Goal: Task Accomplishment & Management: Complete application form

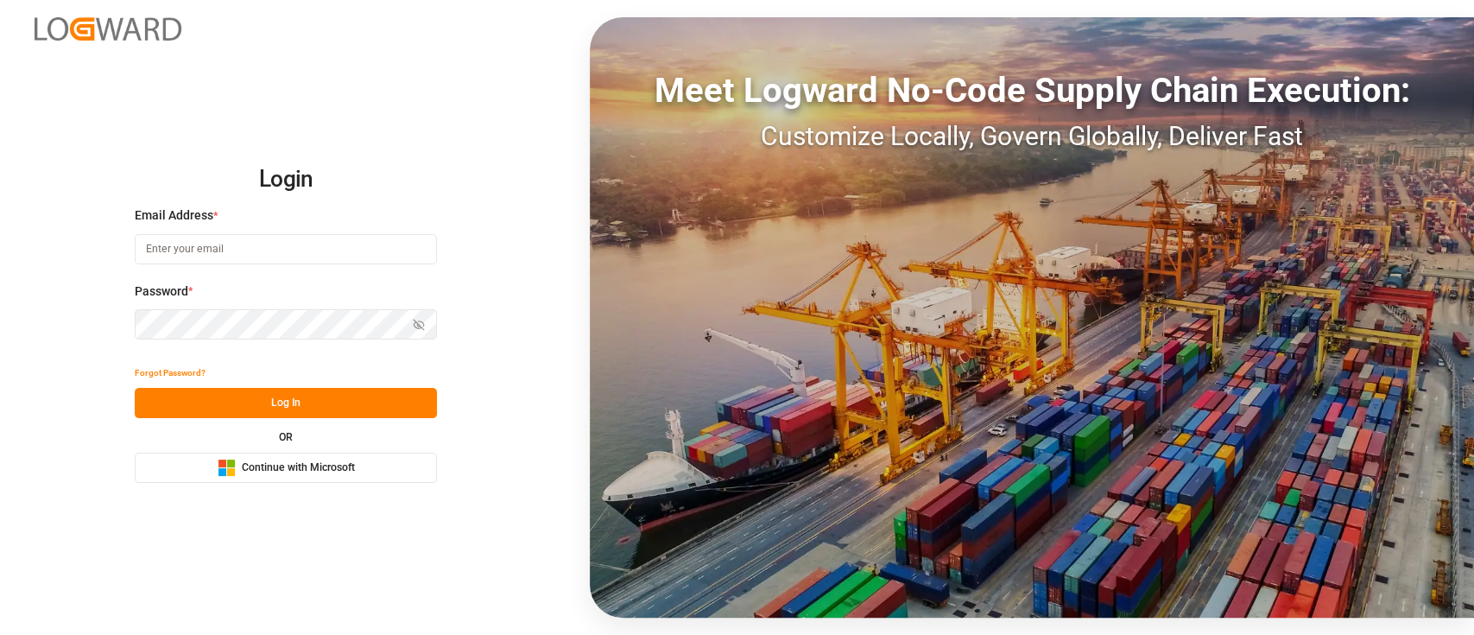
click at [330, 463] on span "Continue with Microsoft" at bounding box center [298, 468] width 113 height 16
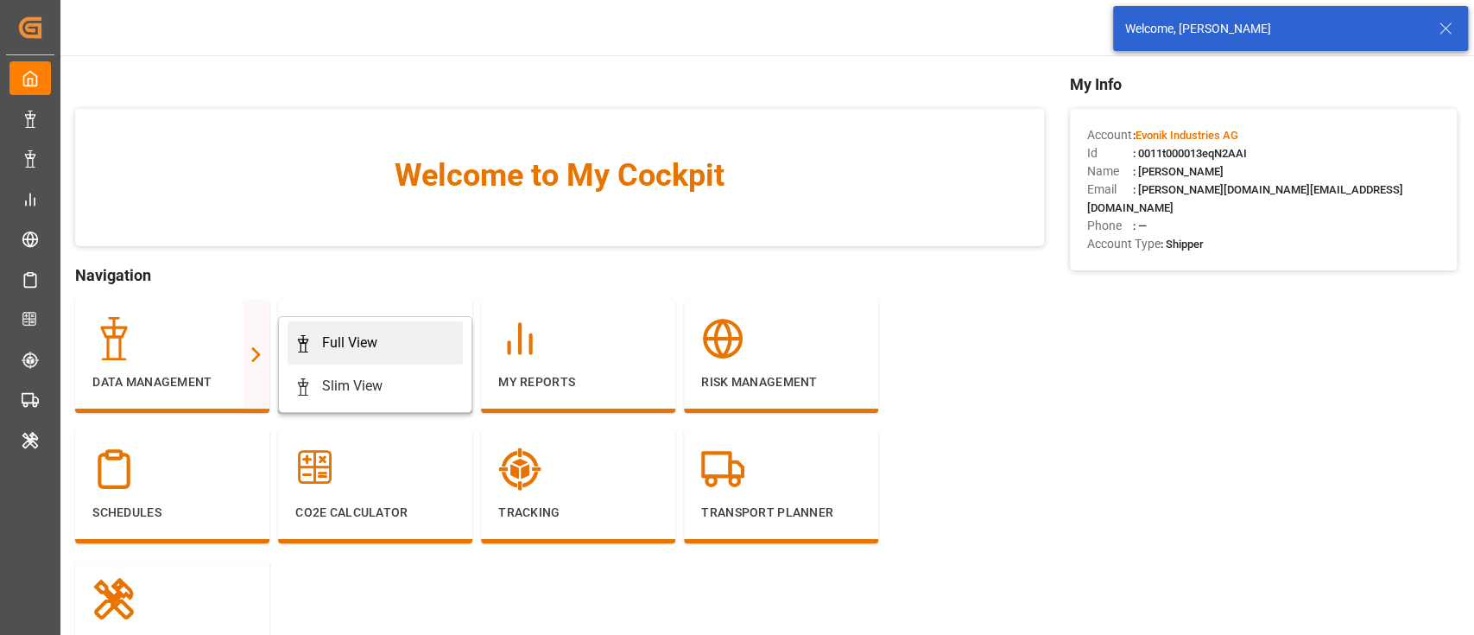
click at [348, 339] on div "Full View" at bounding box center [349, 342] width 55 height 21
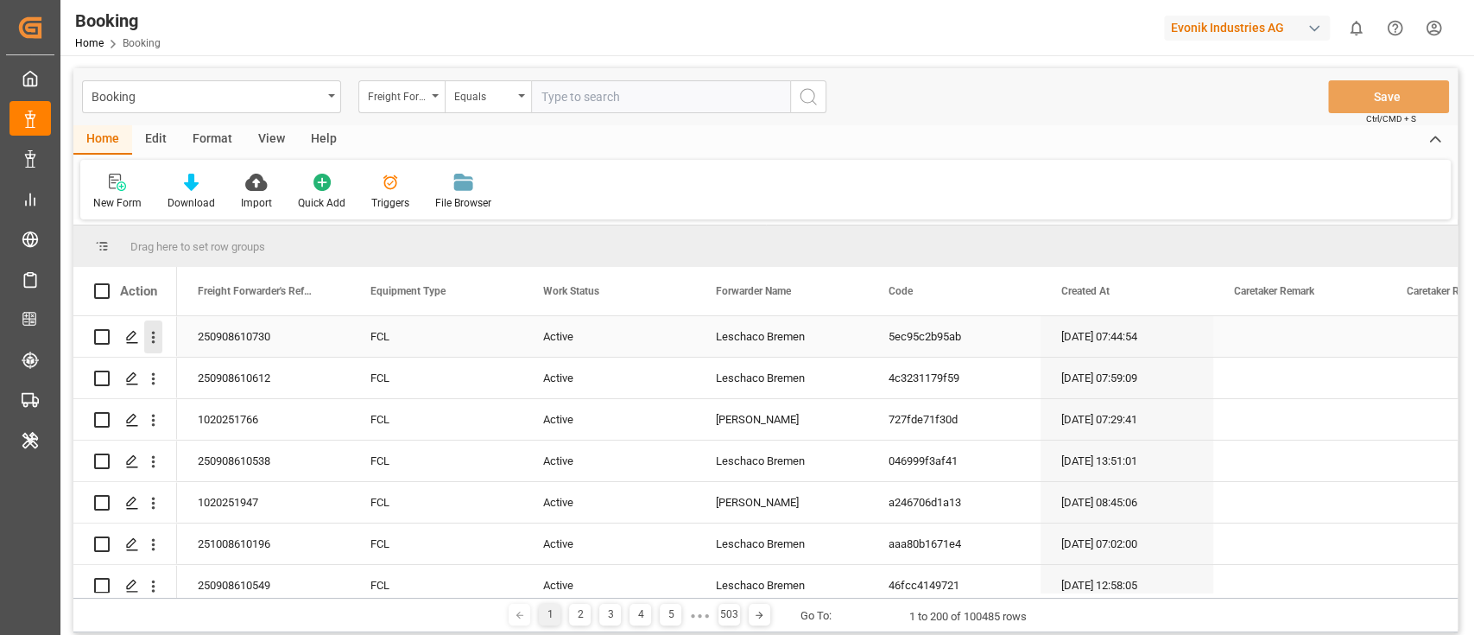
click at [149, 339] on icon "open menu" at bounding box center [153, 337] width 18 height 18
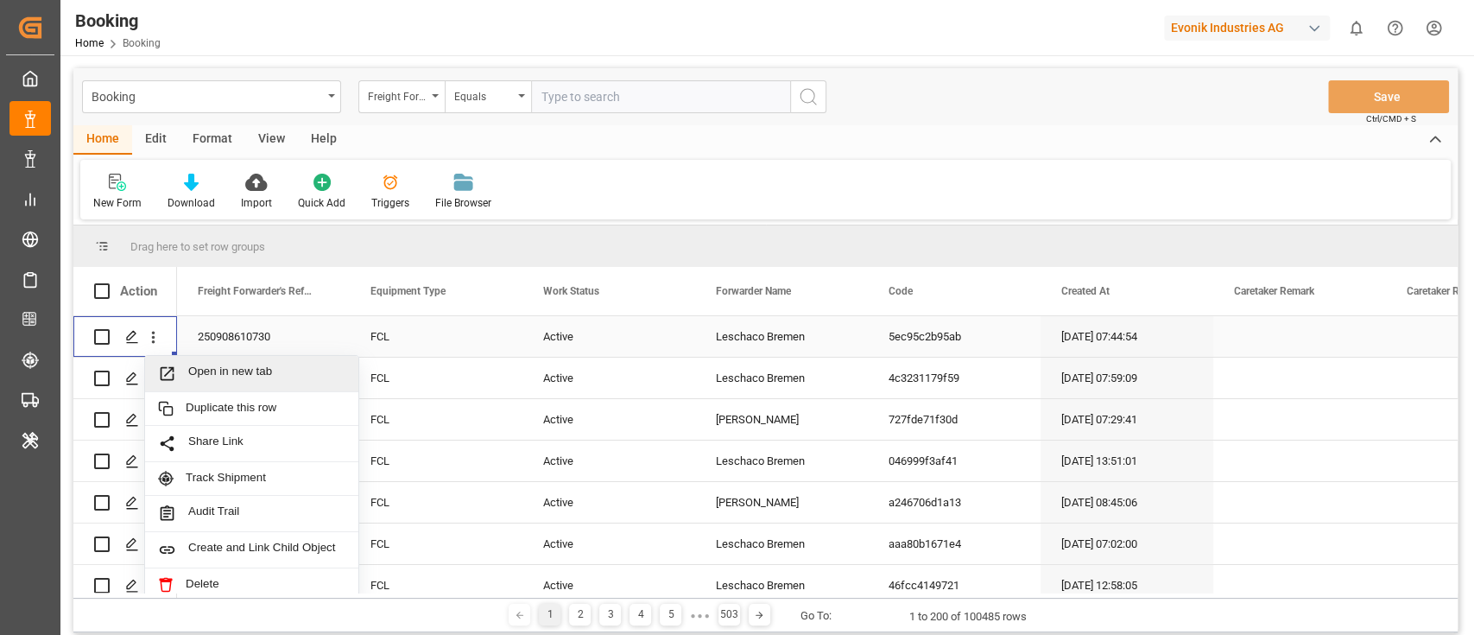
click at [248, 381] on span "Open in new tab" at bounding box center [266, 373] width 157 height 18
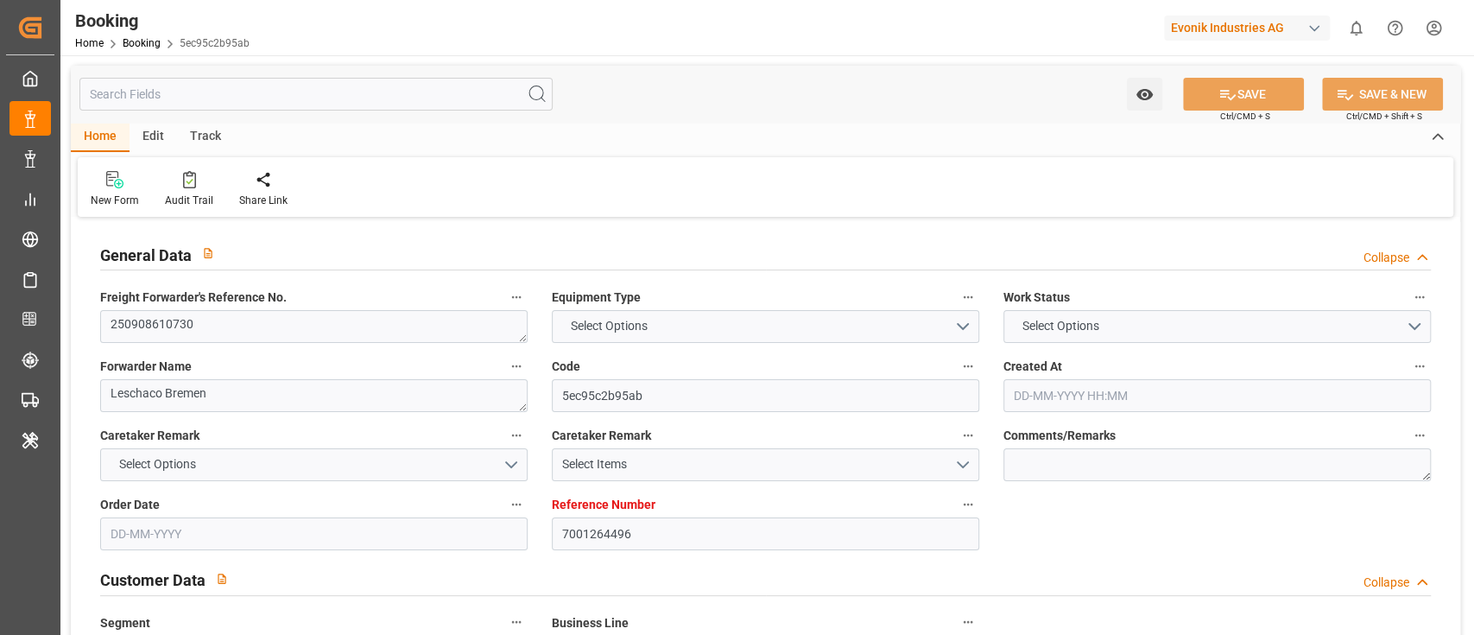
type textarea "250908610730"
type textarea "Leschaco Bremen"
type input "5ec95c2b95ab"
type input "7001264496"
type textarea "CU-AC"
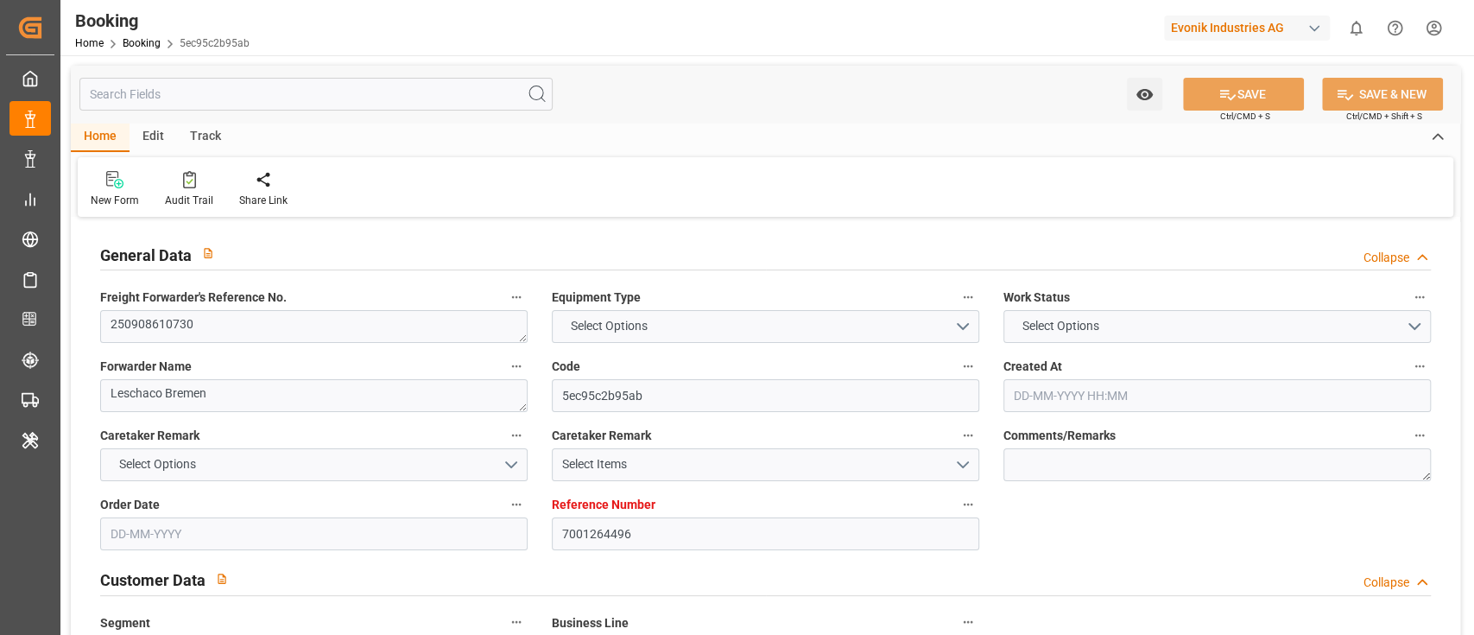
type input "7001264495"
type textarea "alina.benson@evonik.com"
type textarea "CIF"
type textarea "SHANGHAI"
type textarea "Marl"
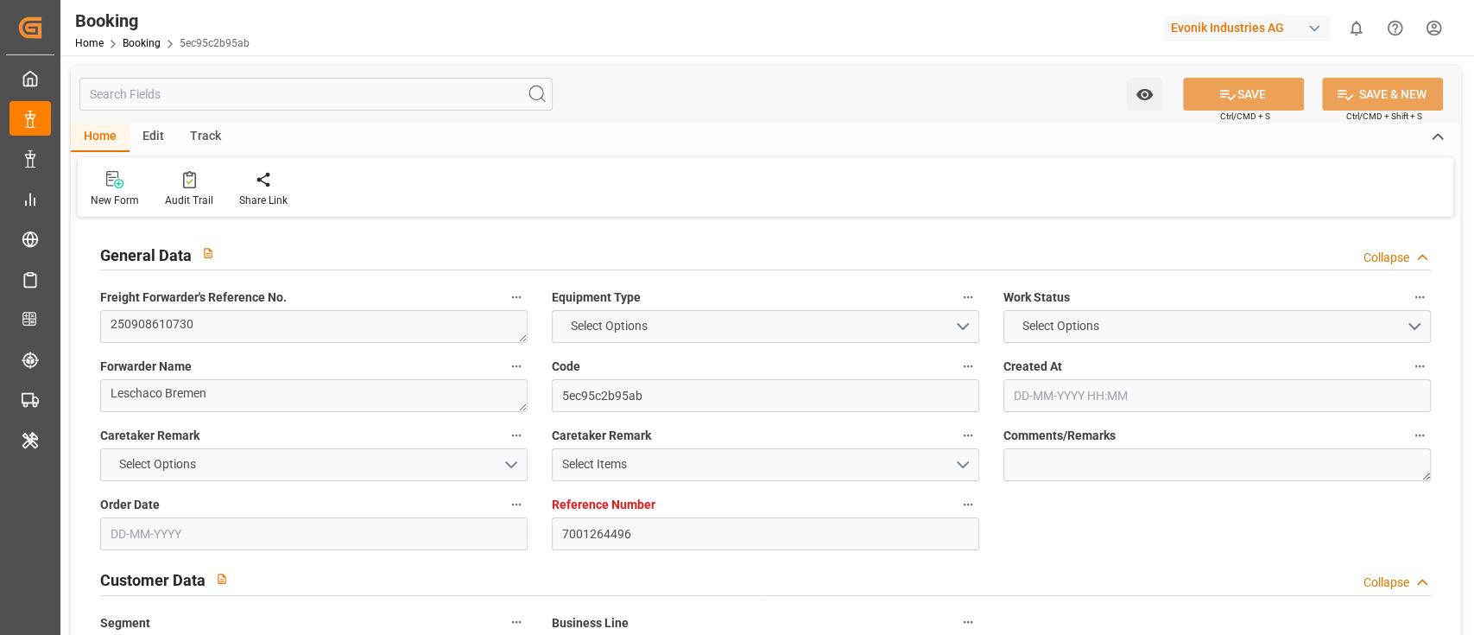
type input "EMMA MAERSK"
type input "HLCU"
type textarea "90226340"
type input "Rotterdam"
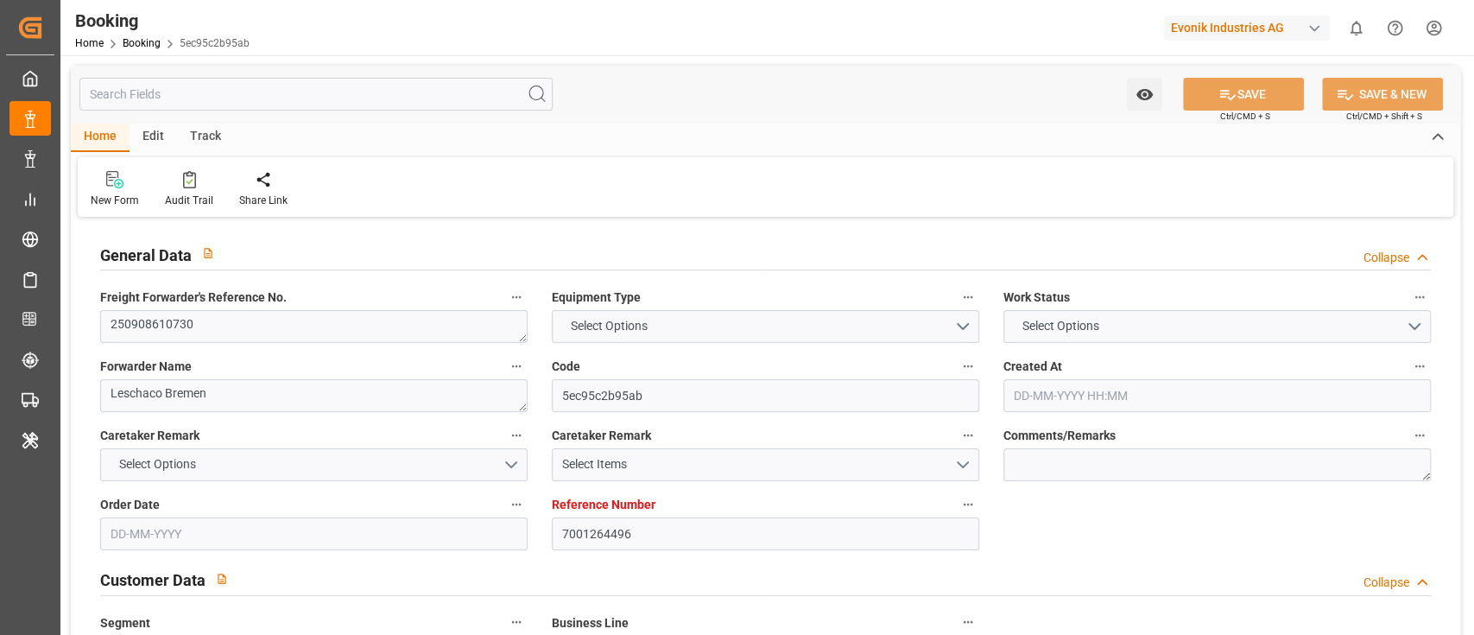
type input "Shanghai"
type textarea "INPUT_Evonik_Seeburger_IFTMIN_1003124034_20250908085544335.edi"
type textarea "NWC/UK North West Continent / UK_CNSGH_HLCU_CU-AC"
type textarea "INPUT_Evonik_Seeburger_IFTMIN_1003107112_20250902094208667.edi,INPUT_Evonik_See…"
type textarea "1003124034"
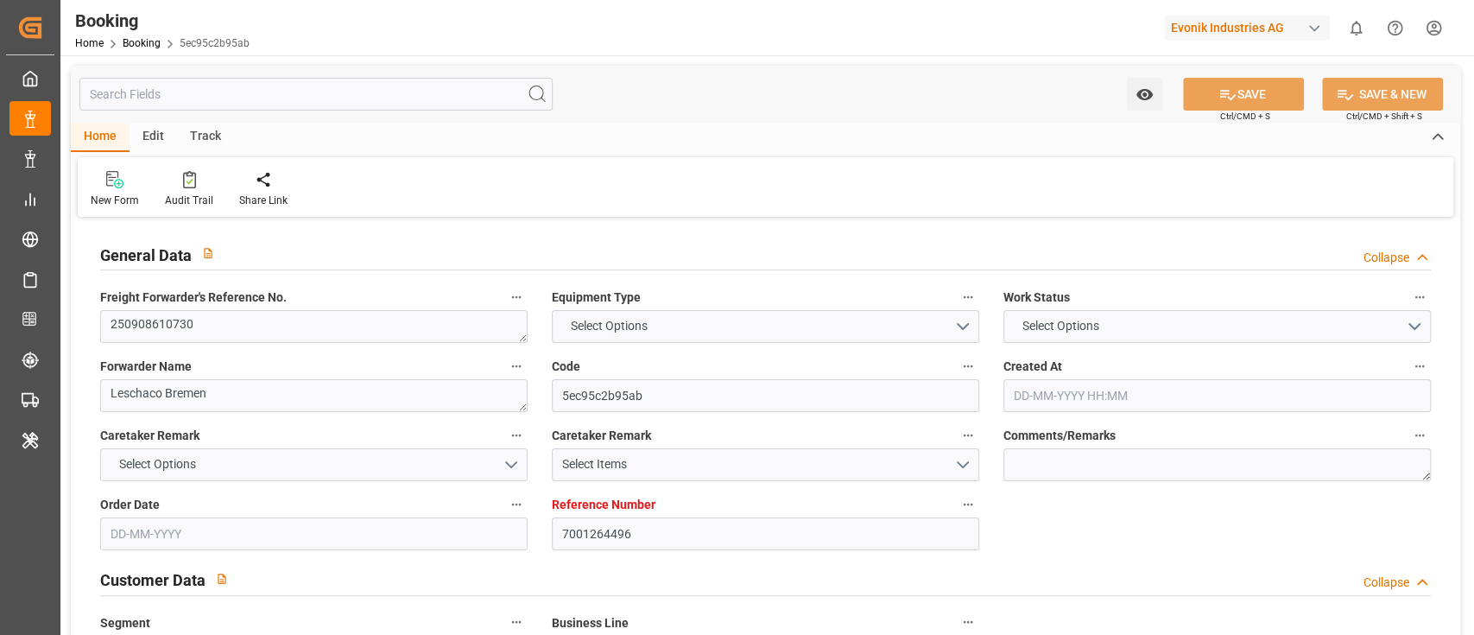
type textarea "Vasantha Kumar"
type textarea "Pod-PodRegionName-businessDivision-businessLine-"
type textarea "IFTSTA"
type textarea "a011t00000LcJC5AAN"
type textarea "No"
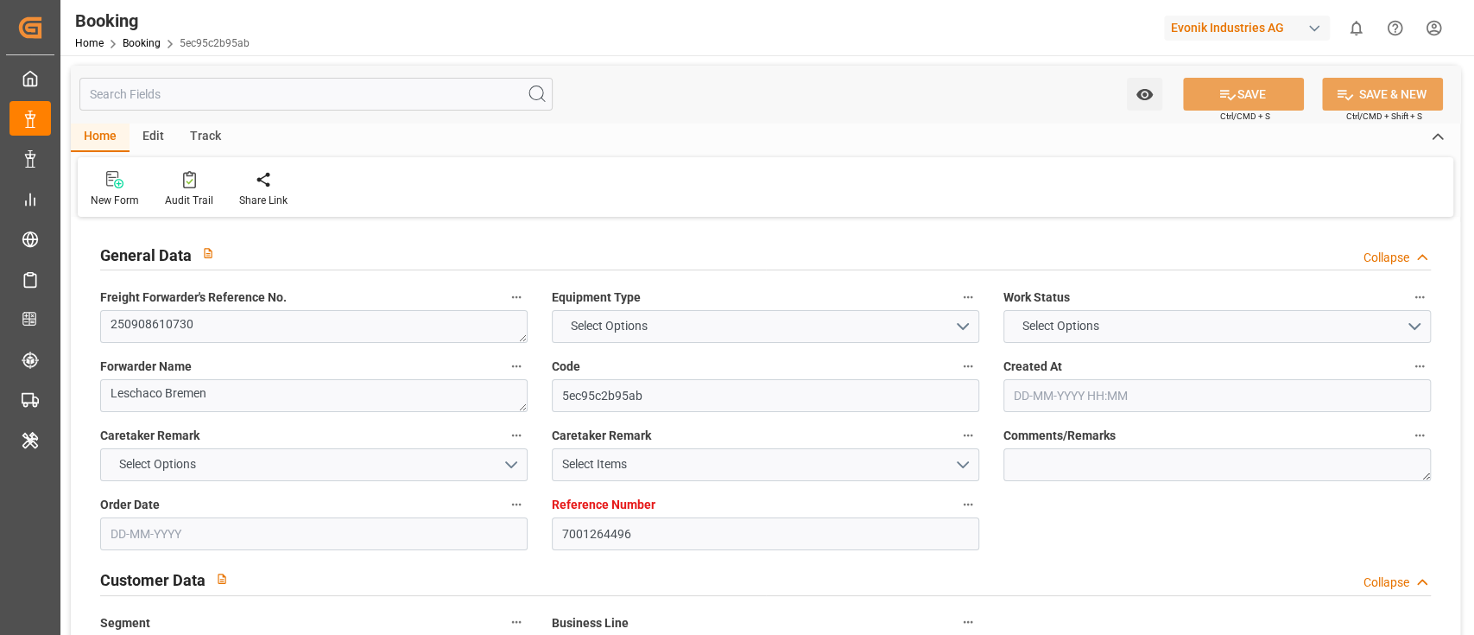
type input "7001264496"
type input "9321483"
type input "Hapag Lloyd"
type input "Hapag Lloyd Aktiengesellschaft"
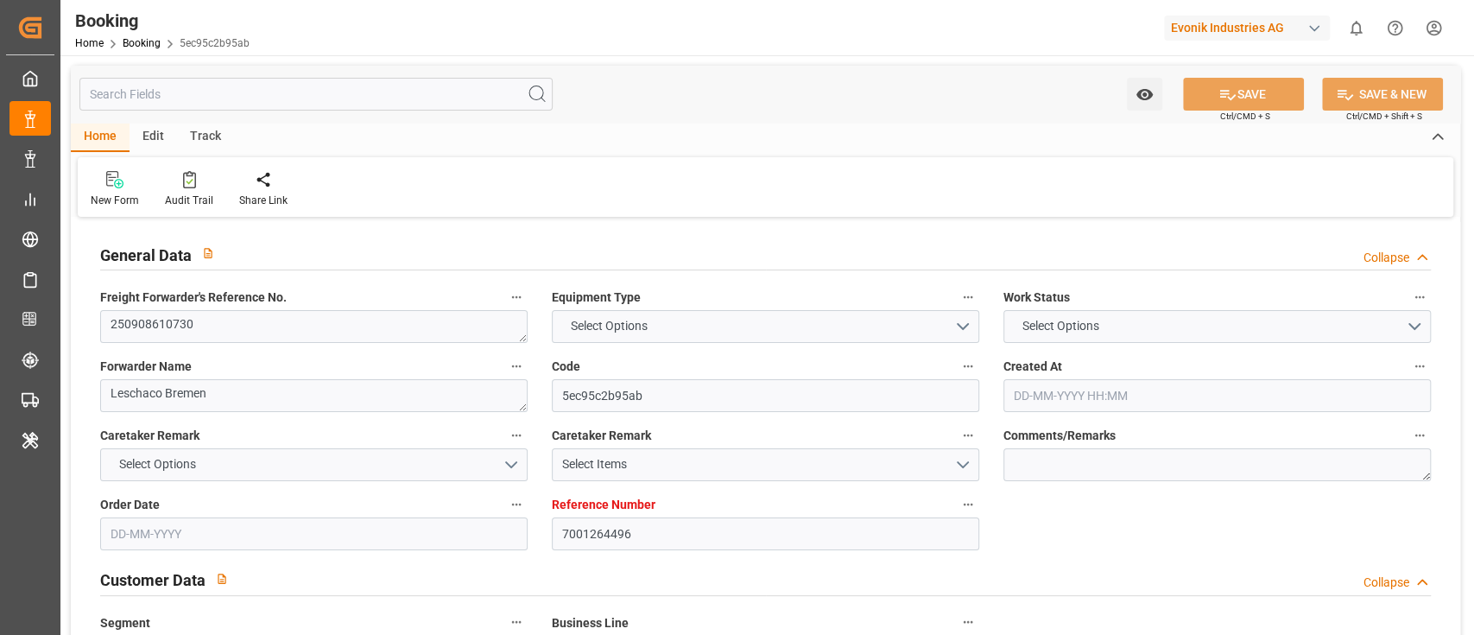
type input "NLRTM"
type input "CNSGH"
type input "02-09-2025 07:44"
type input "02-09-2025"
type input "21-10-2025"
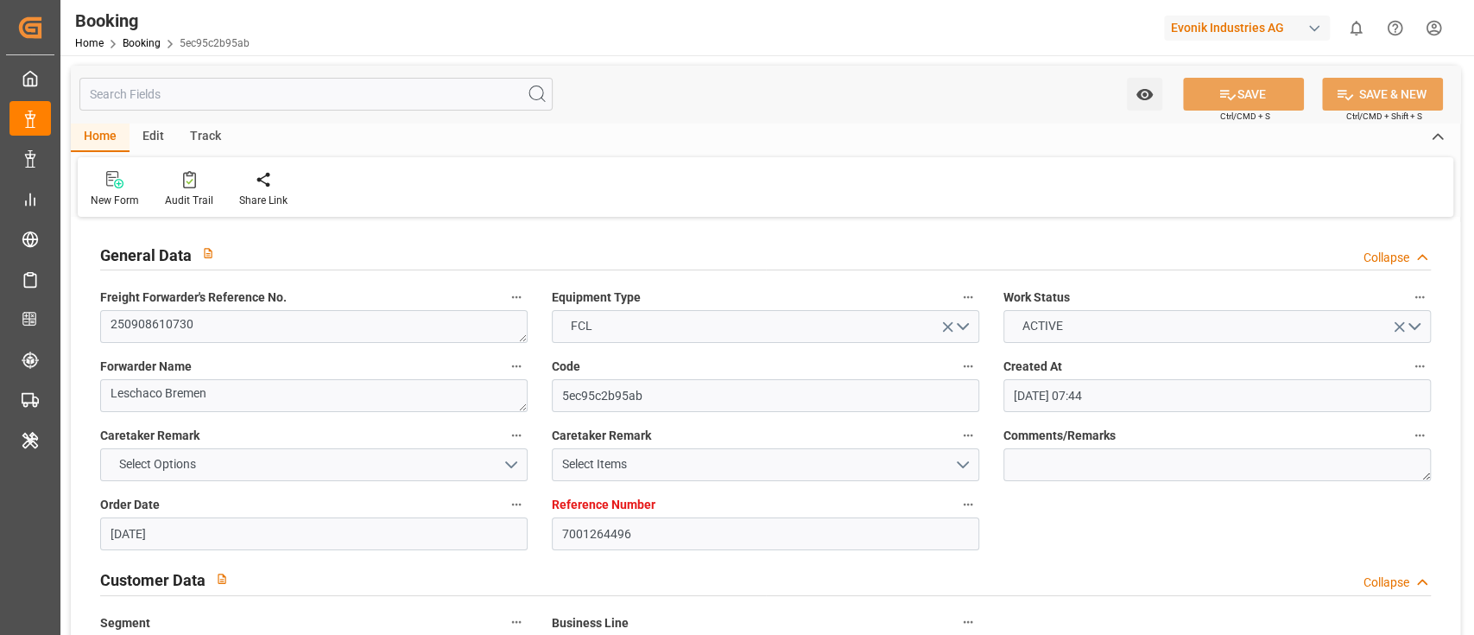
type input "09-09-2025"
type input "09-09-2025 00:00"
type input "03-09-2025"
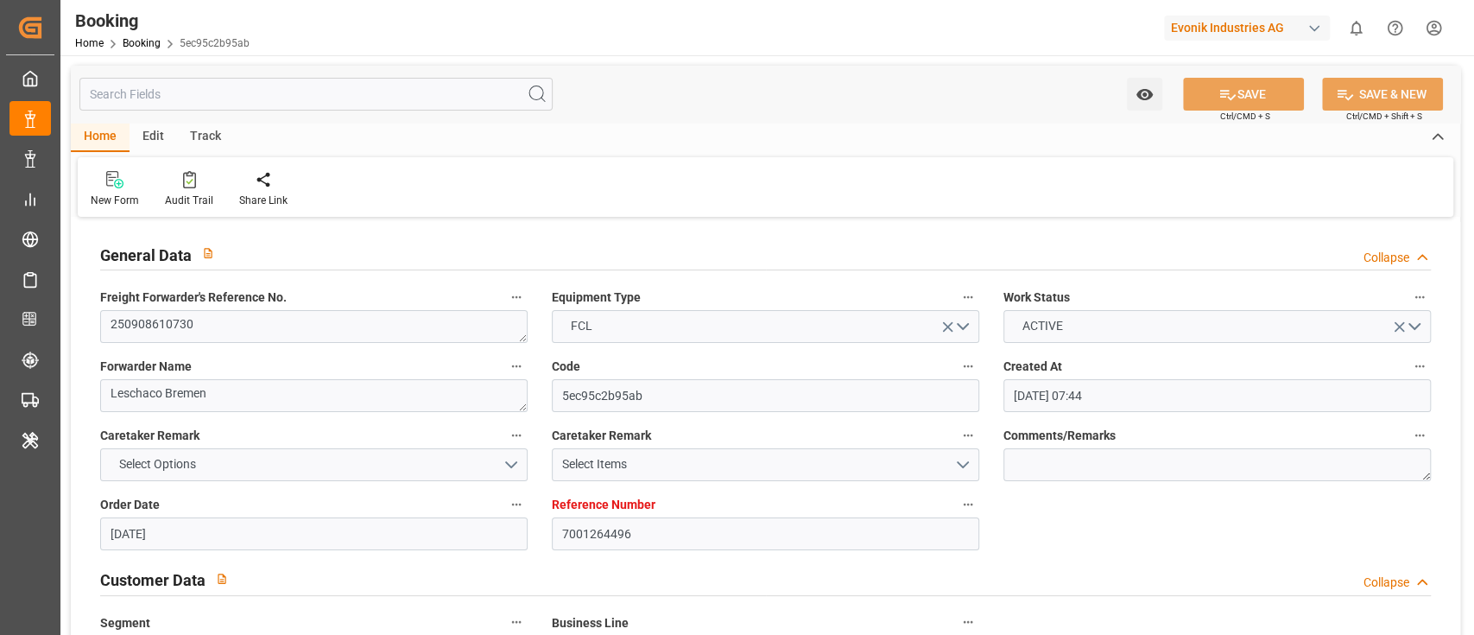
type input "25-09-2025 00:00"
type input "28-09-2025 00:00"
type input "08-11-2025 00:00"
type input "21-10-2025 00:00"
type input "08-09-2025 10:08"
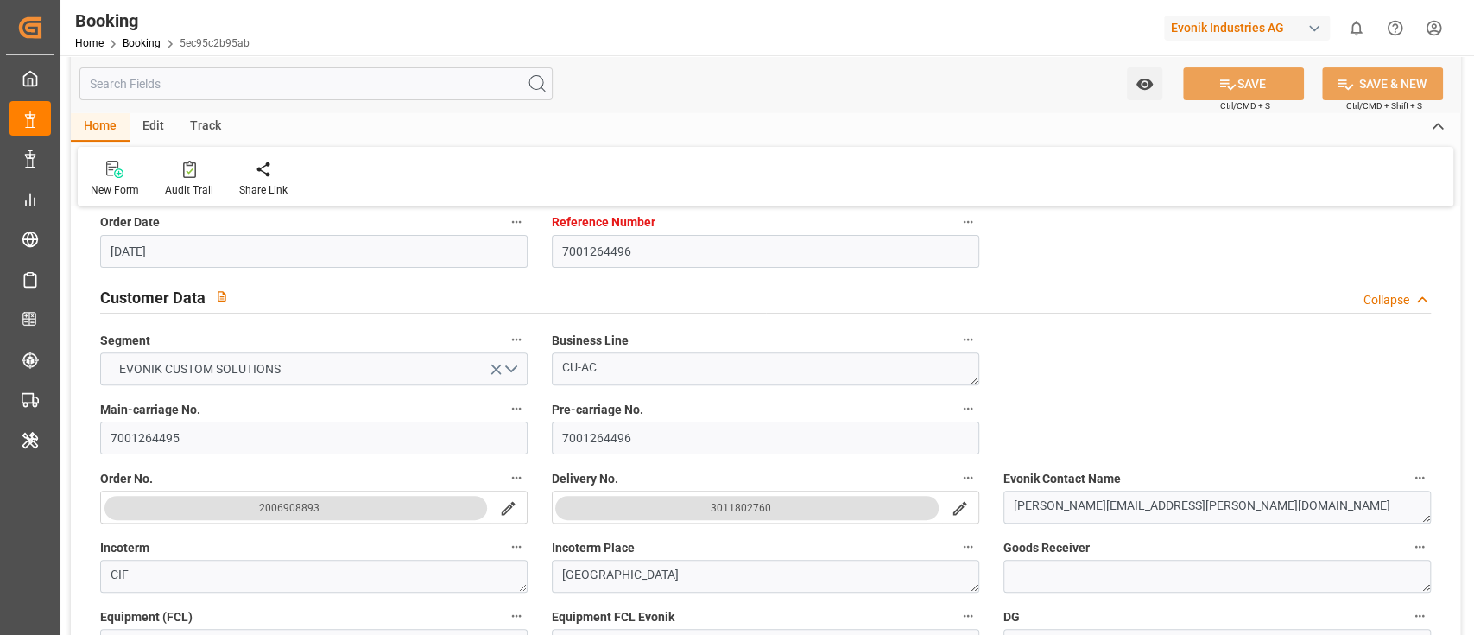
scroll to position [296, 0]
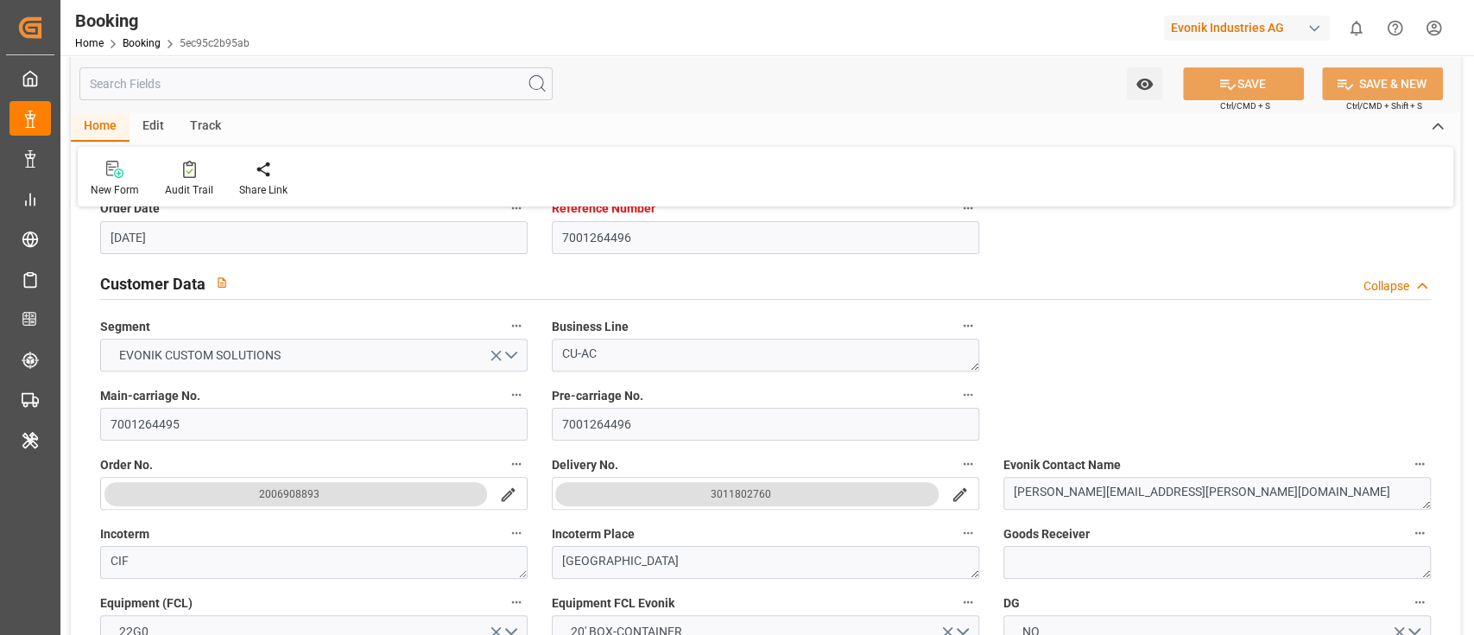
click at [973, 326] on icon "button" at bounding box center [968, 326] width 14 height 14
click at [1040, 331] on li "Description" at bounding box center [1014, 326] width 114 height 28
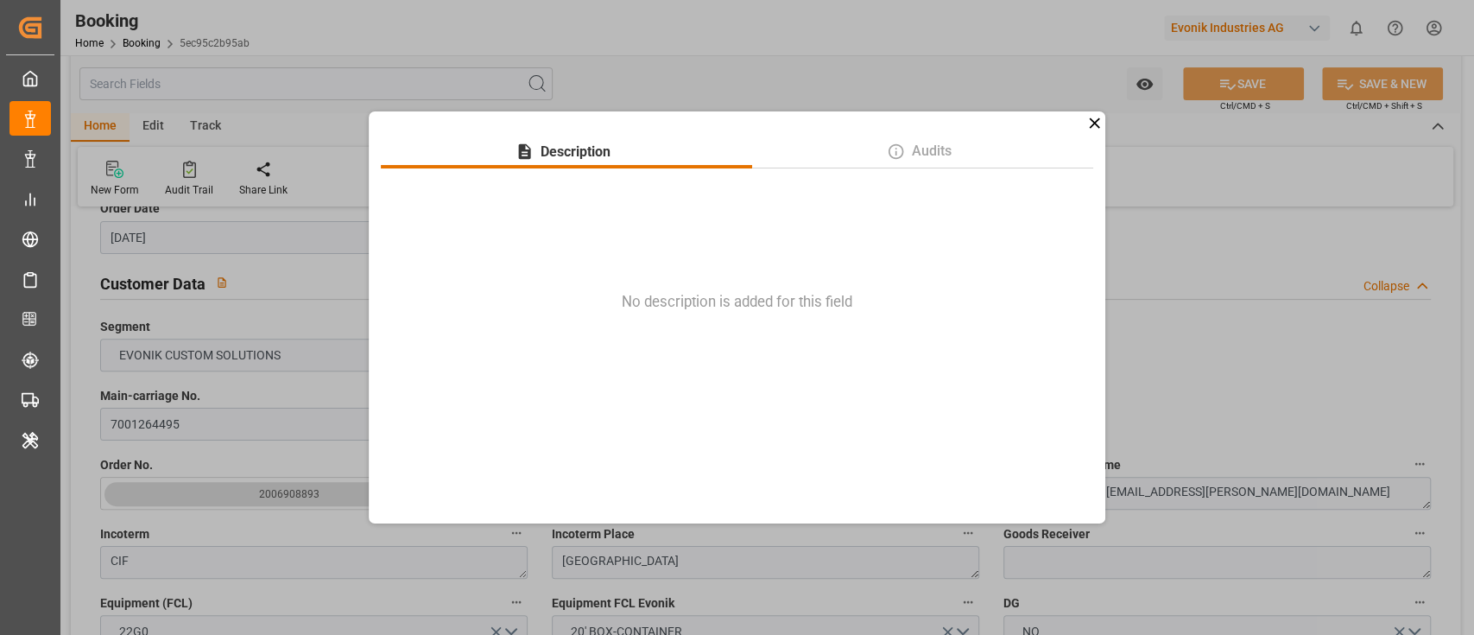
click at [1092, 126] on icon at bounding box center [1095, 122] width 10 height 10
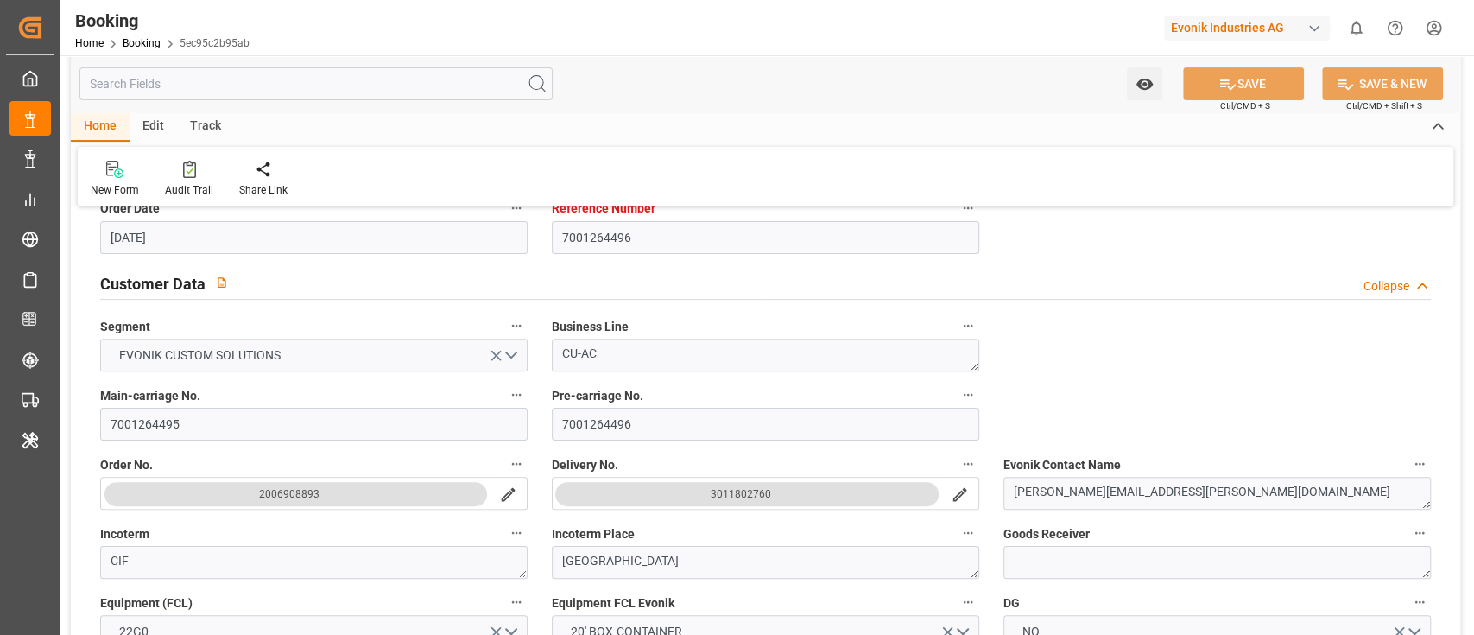
click at [967, 331] on icon "button" at bounding box center [968, 326] width 14 height 14
click at [996, 327] on li "Description" at bounding box center [1014, 326] width 114 height 28
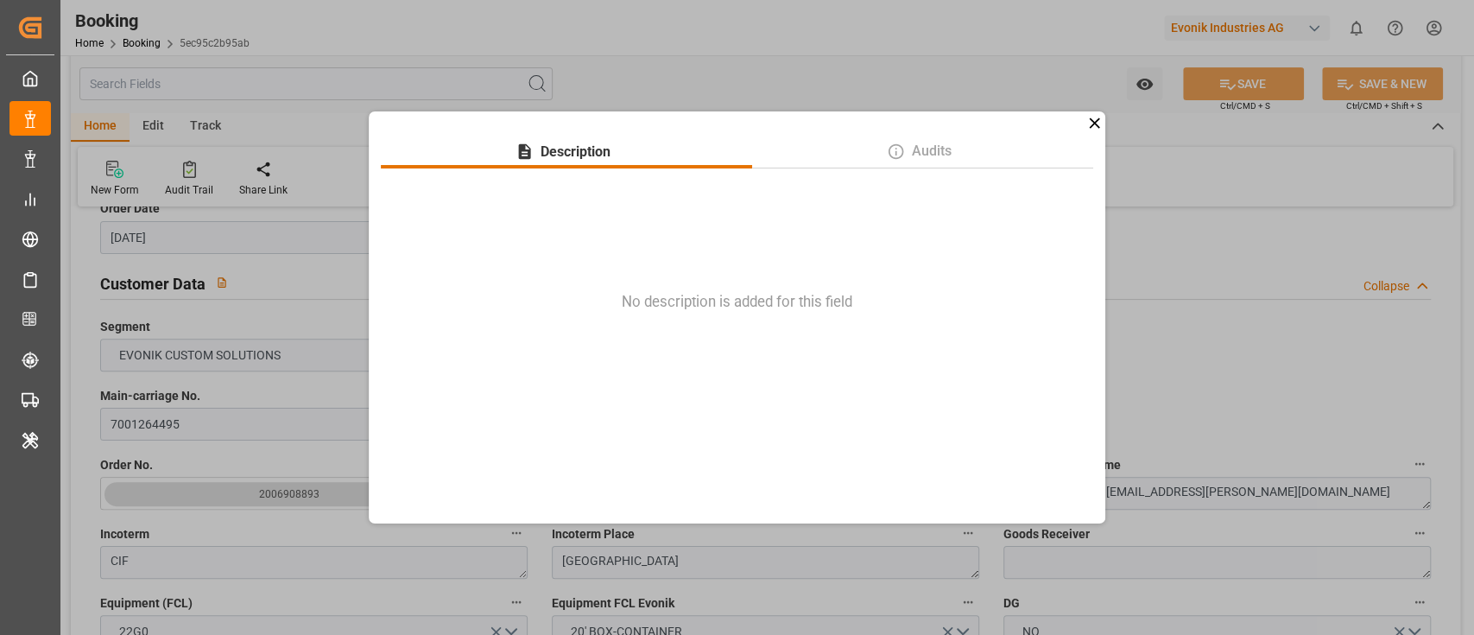
click at [1098, 127] on icon at bounding box center [1095, 122] width 10 height 10
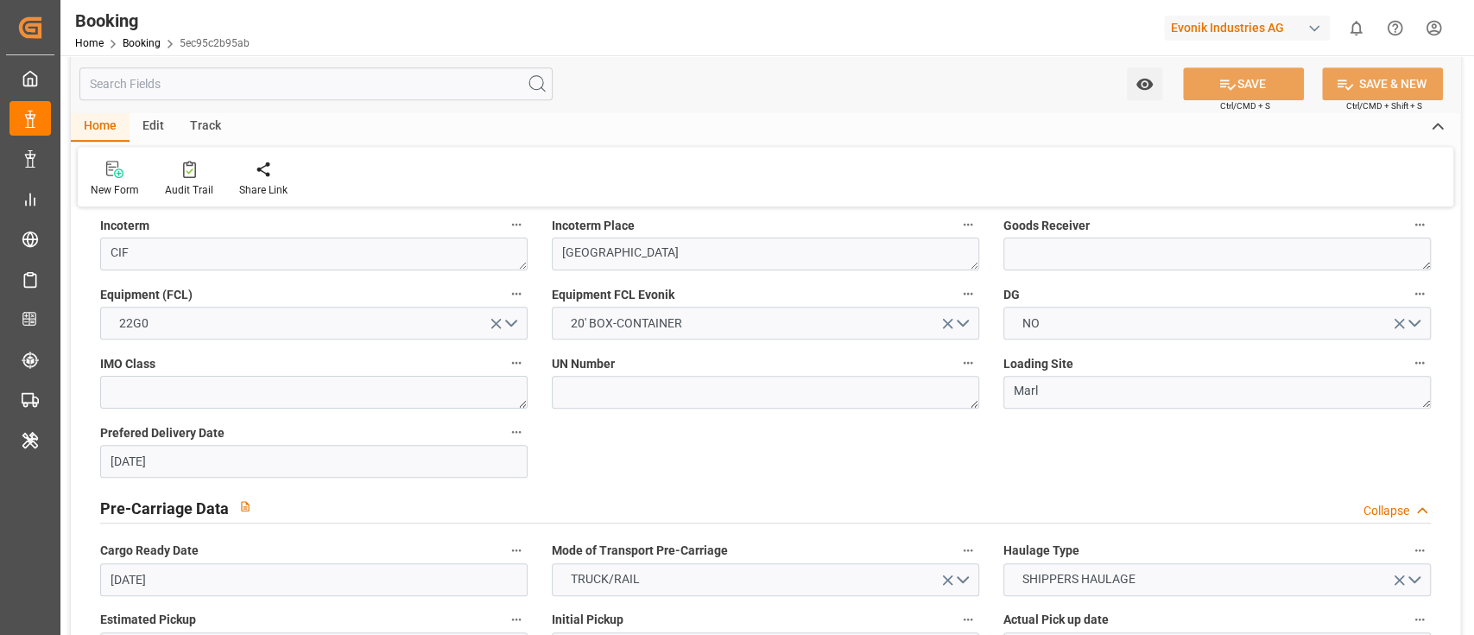
scroll to position [0, 0]
